Goal: Learn about a topic

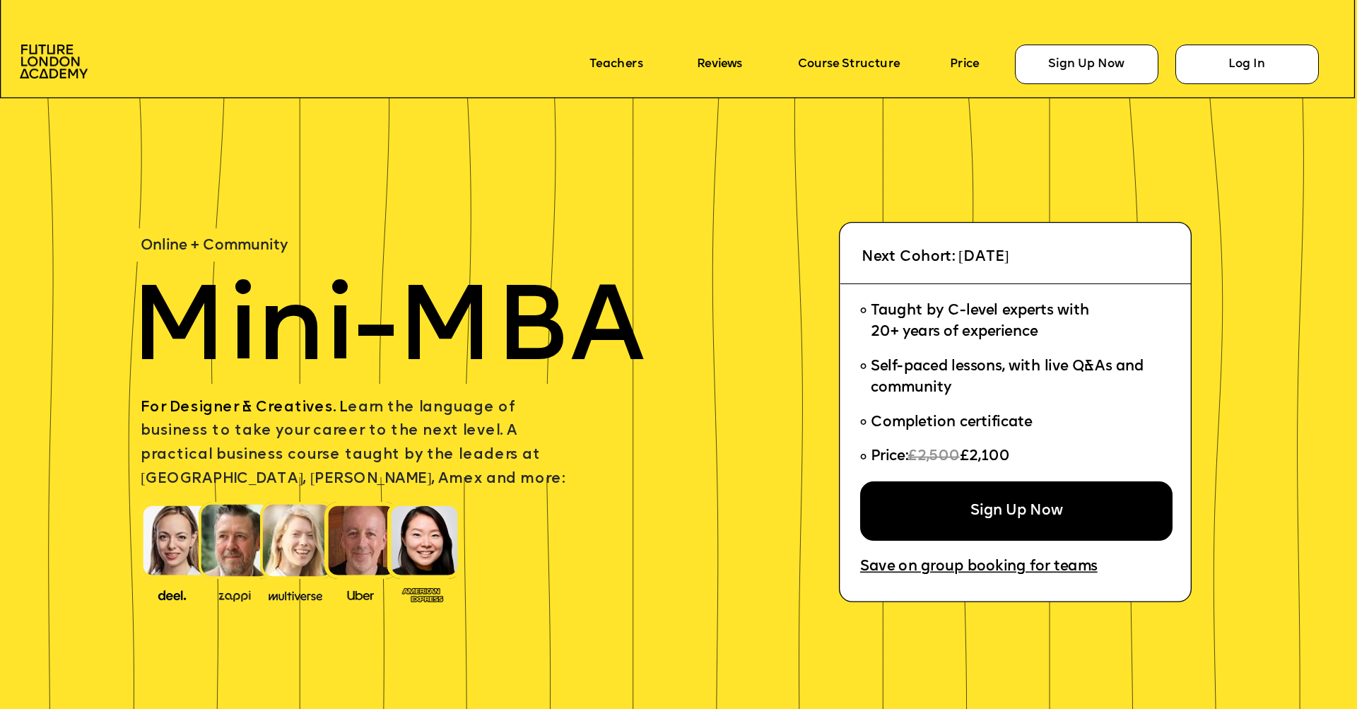
drag, startPoint x: 966, startPoint y: 257, endPoint x: 1135, endPoint y: 258, distance: 168.9
click at [1135, 258] on p "Next Cohort: [DATE]" at bounding box center [1020, 258] width 317 height 24
click at [1009, 252] on span "Next Cohort: [DATE]" at bounding box center [936, 256] width 148 height 15
drag, startPoint x: 876, startPoint y: 314, endPoint x: 997, endPoint y: 312, distance: 120.9
click at [997, 312] on span "Taught by C-level experts with 20+ years of experience" at bounding box center [980, 322] width 218 height 36
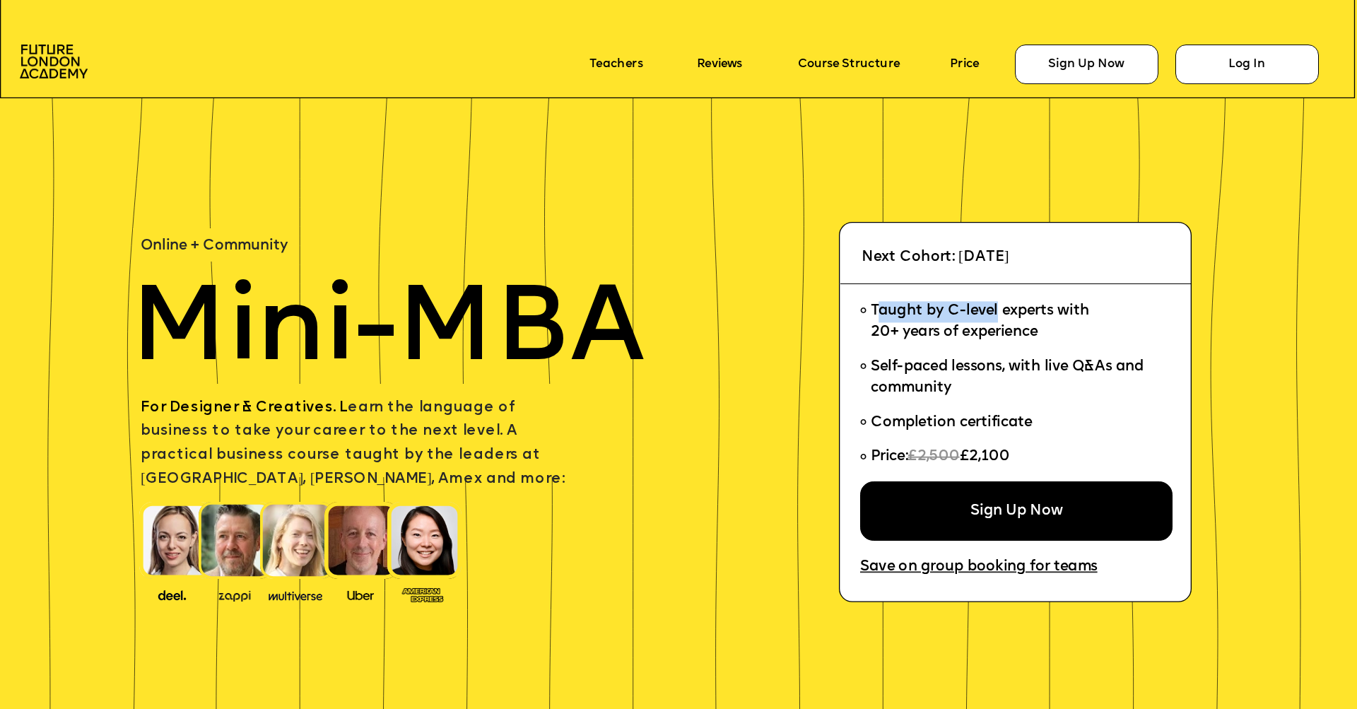
click at [997, 312] on span "Taught by C-level experts with 20+ years of experience" at bounding box center [980, 322] width 218 height 36
drag, startPoint x: 872, startPoint y: 308, endPoint x: 965, endPoint y: 326, distance: 94.9
click at [965, 326] on span "Taught by C-level experts with 20+ years of experience" at bounding box center [980, 322] width 218 height 36
